Goal: Check status: Check status

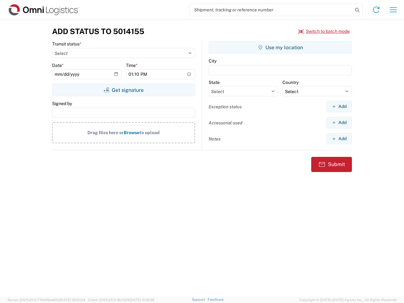
click at [271, 10] on input "search" at bounding box center [272, 10] width 164 height 12
click at [358, 10] on icon at bounding box center [357, 10] width 9 height 9
click at [377, 10] on icon at bounding box center [377, 10] width 10 height 10
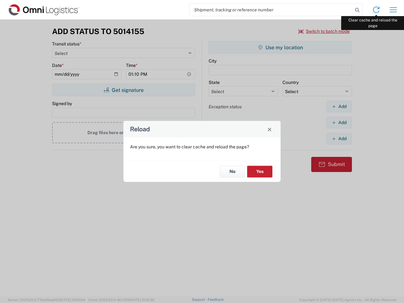
click at [394, 10] on div "Reload Are you sure, you want to clear cache and reload the page? No Yes" at bounding box center [202, 151] width 404 height 303
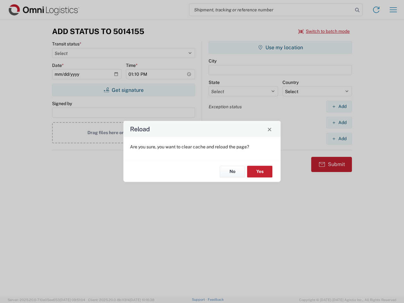
click at [324, 31] on div "Reload Are you sure, you want to clear cache and reload the page? No Yes" at bounding box center [202, 151] width 404 height 303
click at [124, 90] on div "Reload Are you sure, you want to clear cache and reload the page? No Yes" at bounding box center [202, 151] width 404 height 303
click at [281, 47] on div "Reload Are you sure, you want to clear cache and reload the page? No Yes" at bounding box center [202, 151] width 404 height 303
click at [339, 106] on div "Reload Are you sure, you want to clear cache and reload the page? No Yes" at bounding box center [202, 151] width 404 height 303
click at [339, 123] on div "Reload Are you sure, you want to clear cache and reload the page? No Yes" at bounding box center [202, 151] width 404 height 303
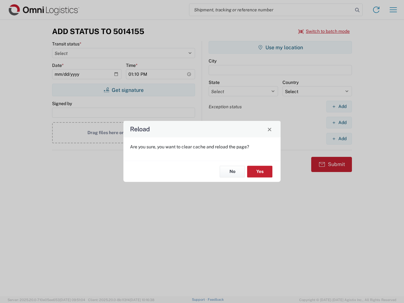
click at [339, 139] on div "Reload Are you sure, you want to clear cache and reload the page? No Yes" at bounding box center [202, 151] width 404 height 303
